Goal: Task Accomplishment & Management: Manage account settings

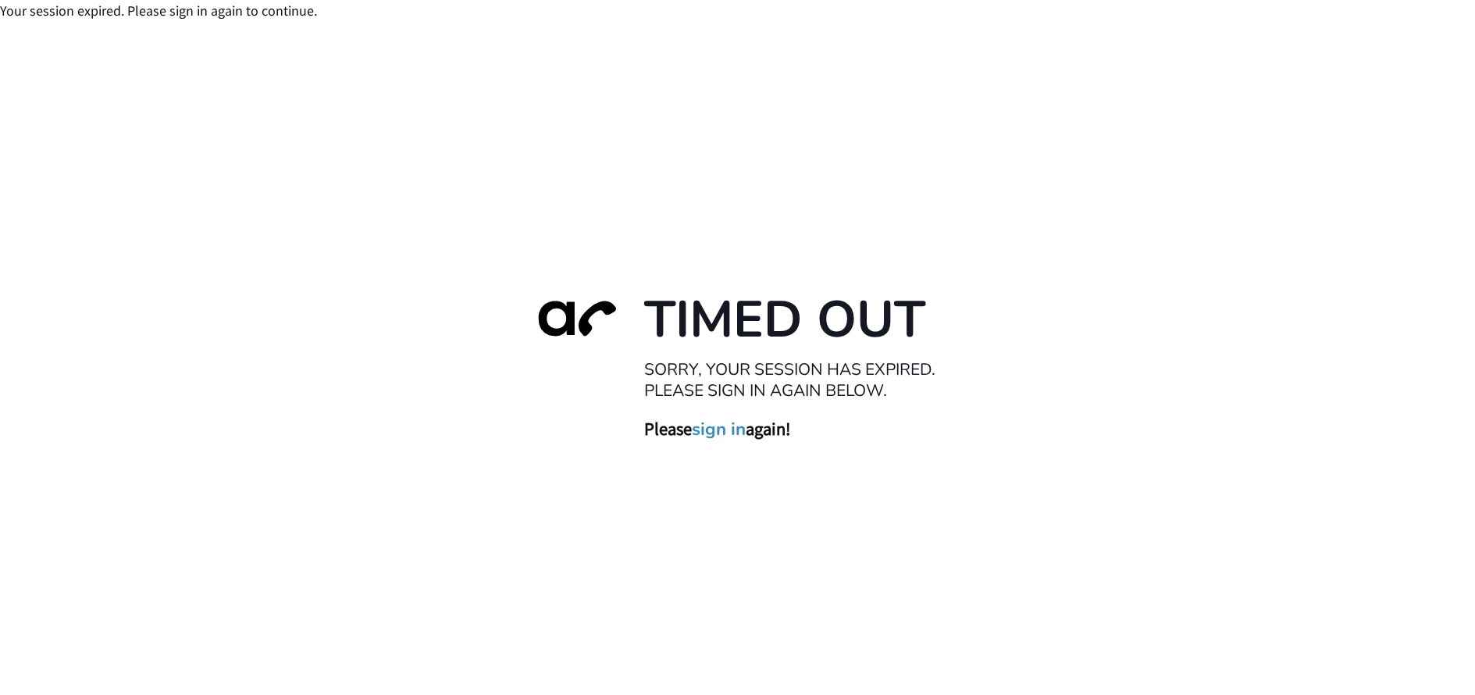
click at [721, 428] on link "sign in" at bounding box center [719, 429] width 54 height 22
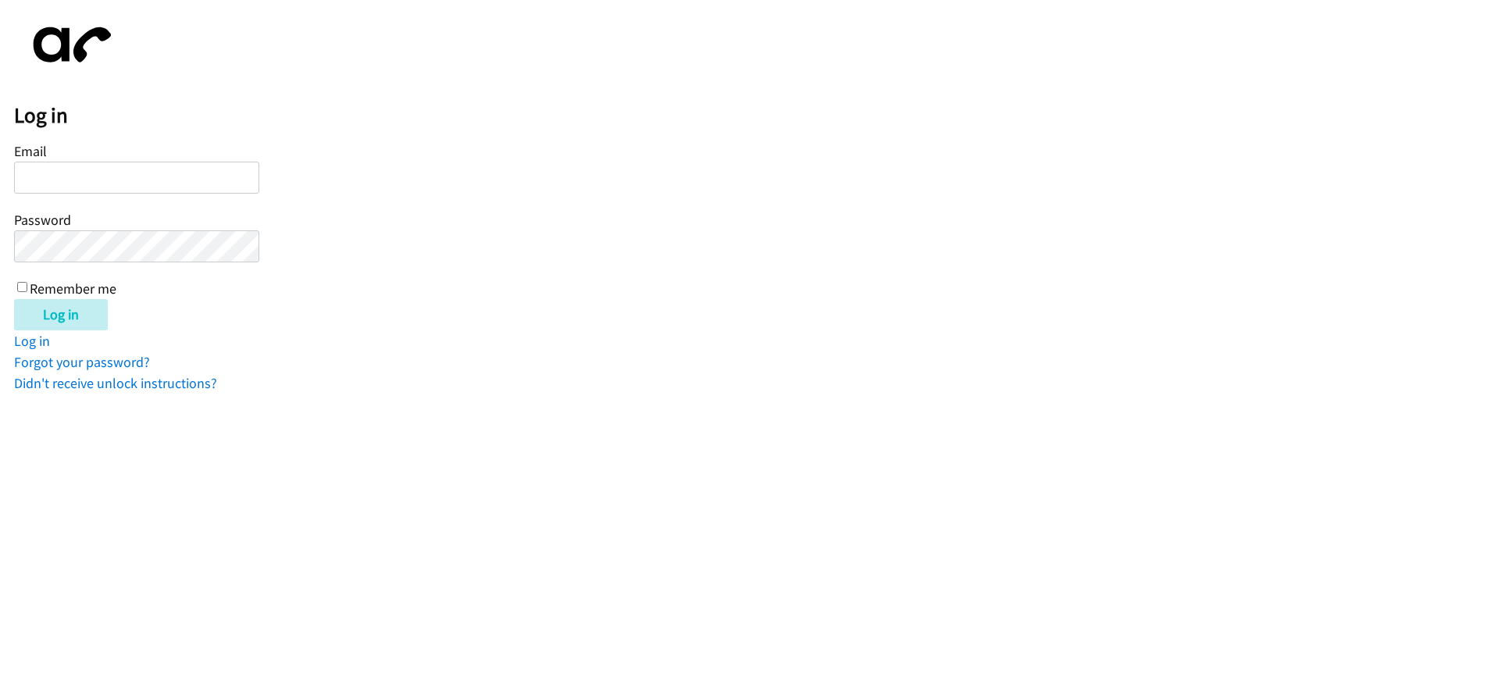
type input "[EMAIL_ADDRESS][DOMAIN_NAME]"
click at [23, 283] on input "Remember me" at bounding box center [22, 287] width 10 height 10
checkbox input "true"
click at [42, 309] on input "Log in" at bounding box center [61, 314] width 94 height 31
